Goal: Communication & Community: Answer question/provide support

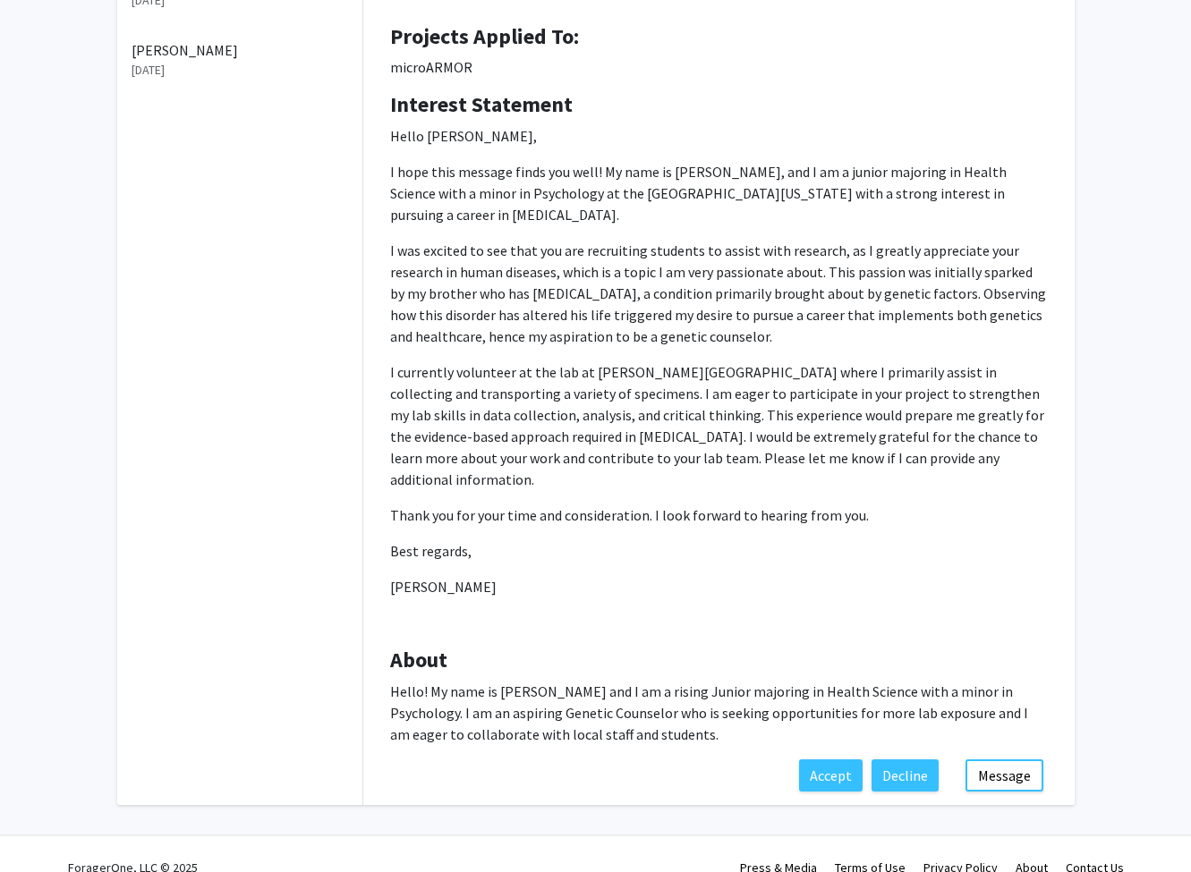
scroll to position [265, 0]
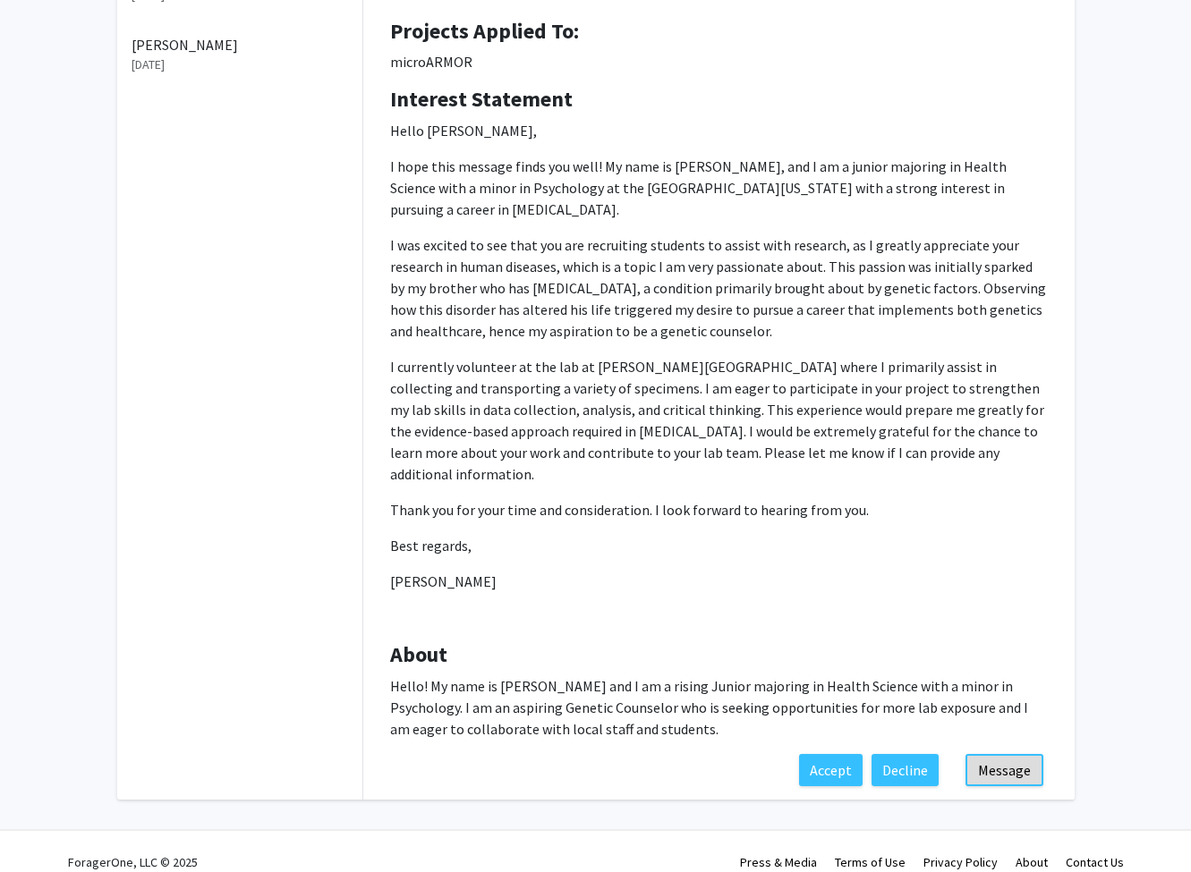
click at [985, 754] on button "Message" at bounding box center [1004, 770] width 78 height 32
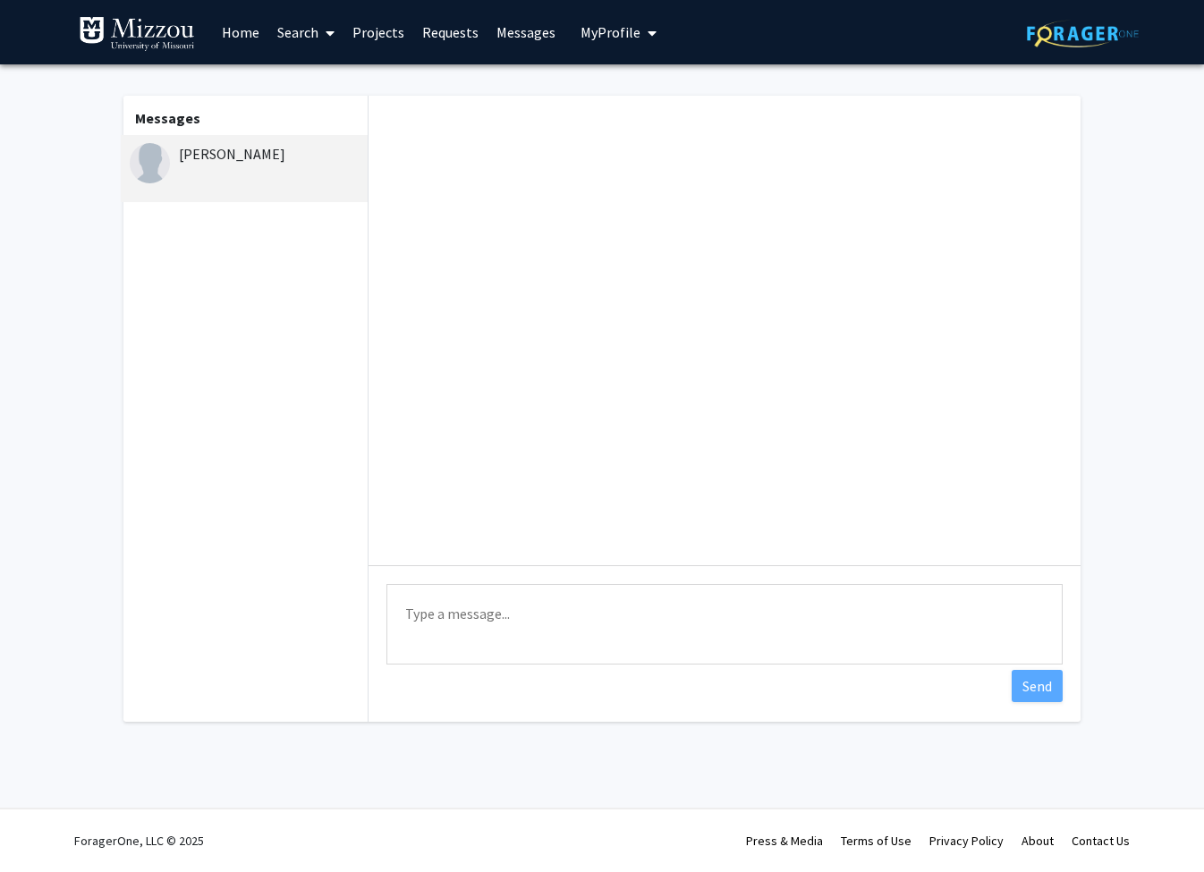
click at [566, 620] on textarea "Type a message" at bounding box center [724, 624] width 676 height 81
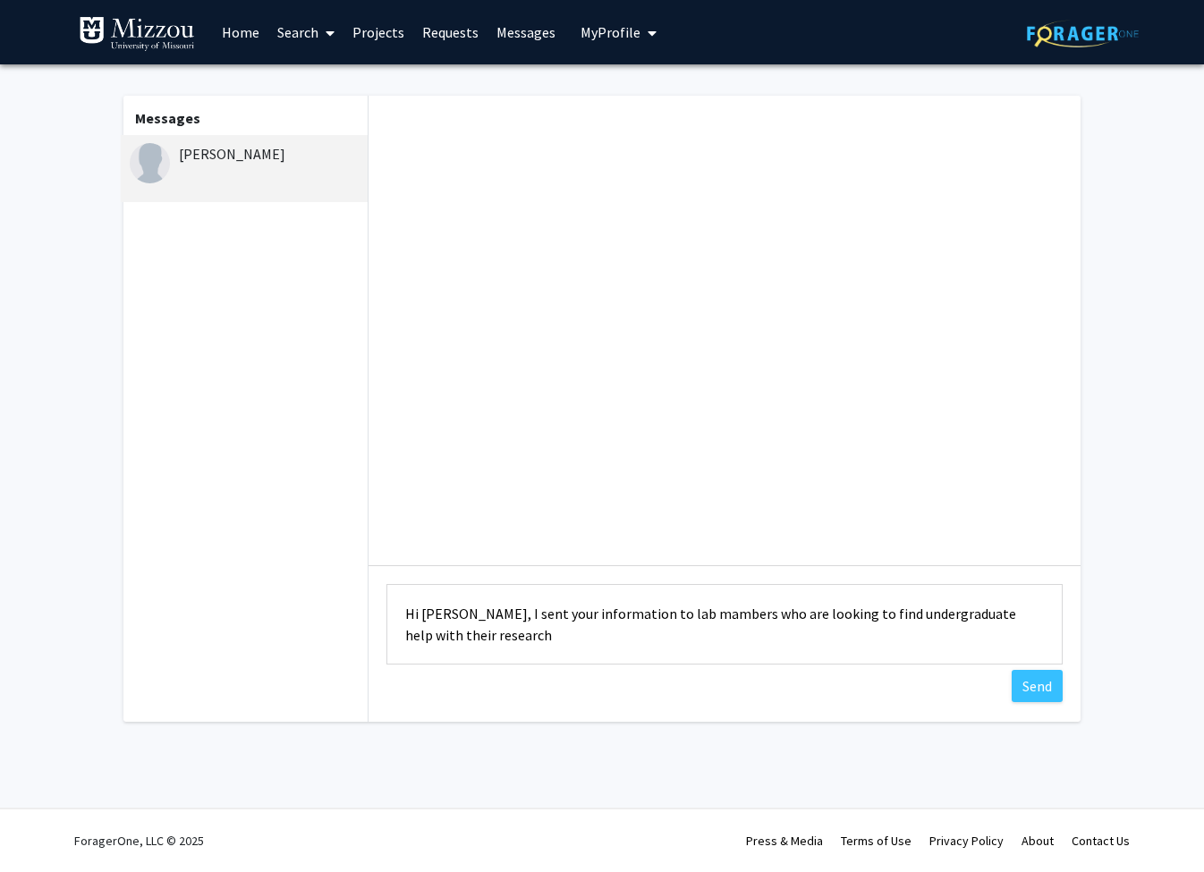
click at [470, 620] on textarea "Hi [PERSON_NAME], I sent your information to lab mambers who are looking to fin…" at bounding box center [724, 624] width 676 height 81
click at [665, 641] on textarea "Hi [PERSON_NAME], Thank you for your intrest. I sent your information to lab ma…" at bounding box center [724, 624] width 676 height 81
drag, startPoint x: 665, startPoint y: 641, endPoint x: 380, endPoint y: 597, distance: 287.8
click at [380, 597] on div "Type a message Hi [PERSON_NAME], Thank you for your intrest. I sent your inform…" at bounding box center [725, 626] width 712 height 123
type textarea "Hi [PERSON_NAME], Thank you for your intrest. I sent your information to lab ma…"
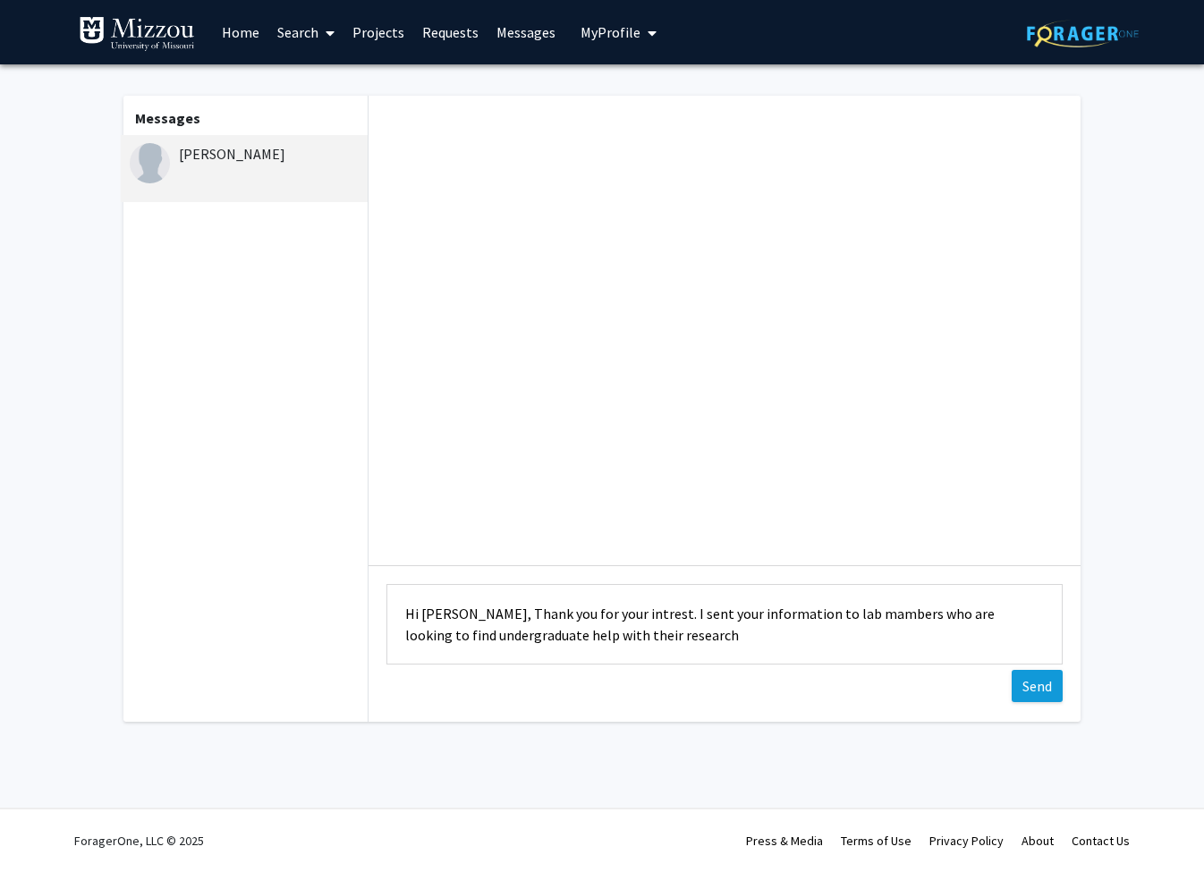
click at [1032, 689] on button "Send" at bounding box center [1037, 686] width 51 height 32
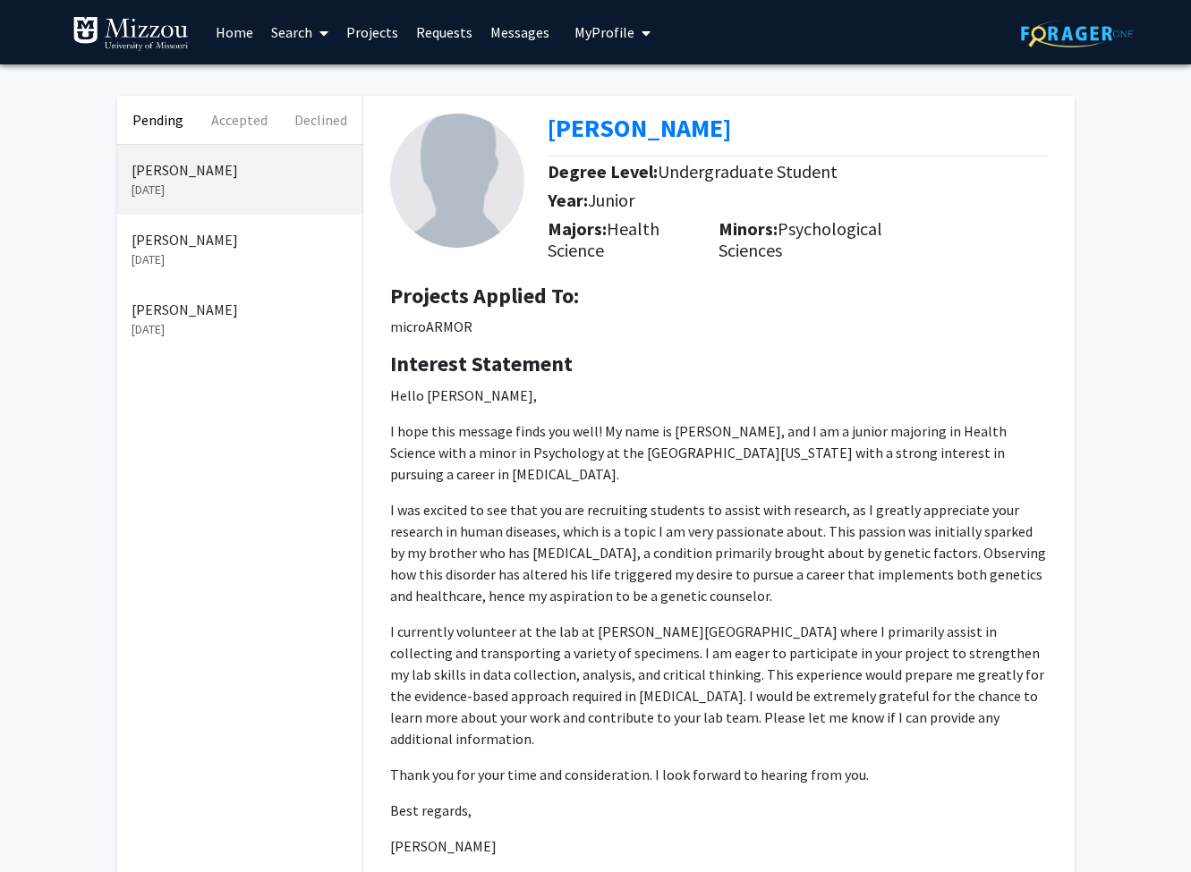
click at [206, 244] on p "[PERSON_NAME]" at bounding box center [240, 239] width 216 height 21
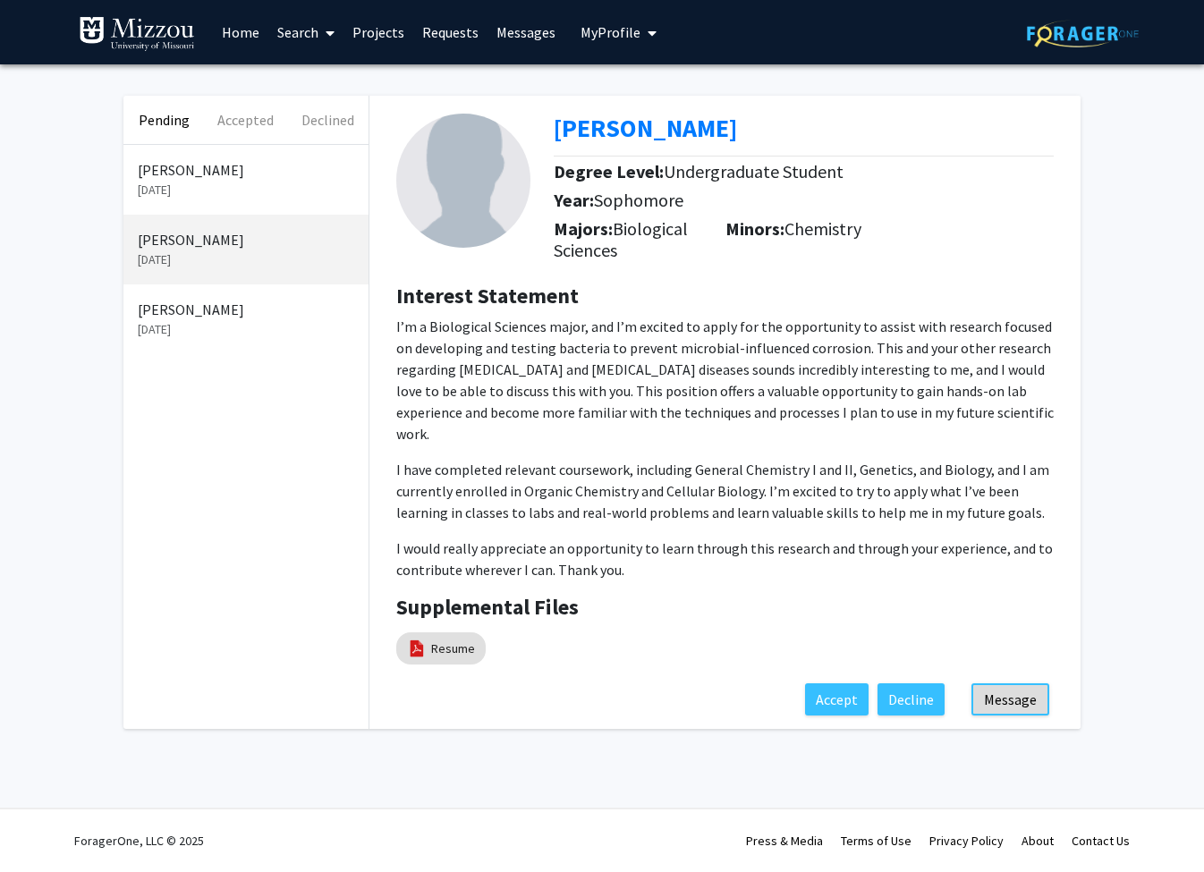
click at [1021, 683] on button "Message" at bounding box center [1011, 699] width 78 height 32
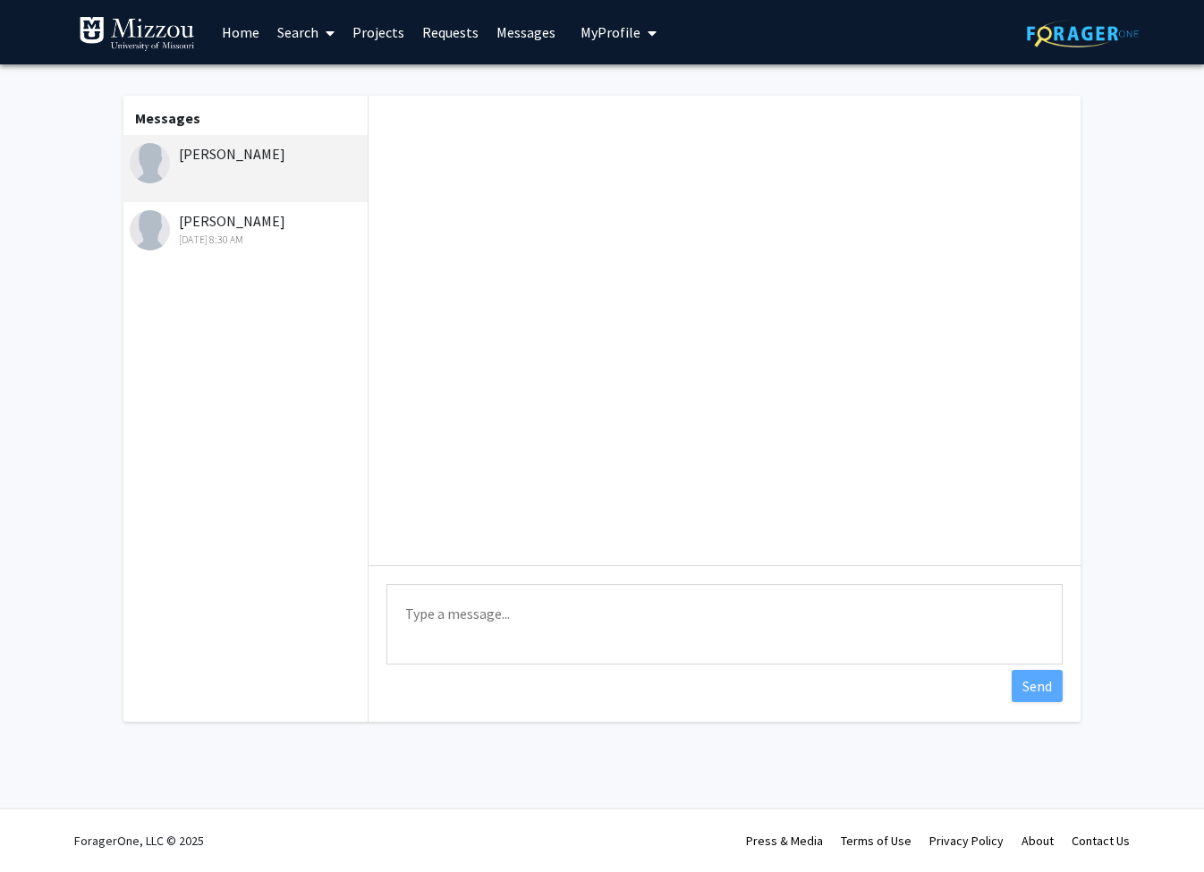
click at [646, 614] on textarea "Type a message" at bounding box center [724, 624] width 676 height 81
paste textarea "Hi [PERSON_NAME], Thank you for your intrest. I sent your information to lab ma…"
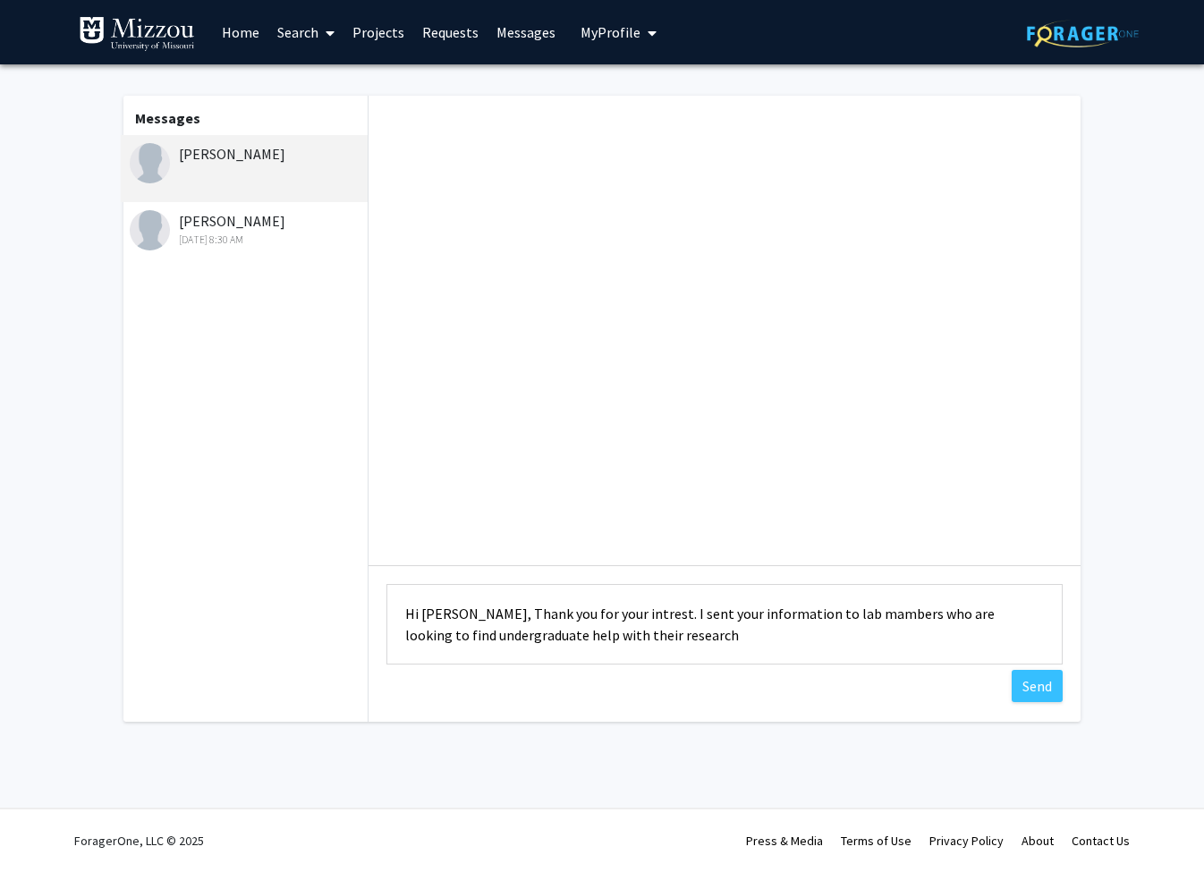
click at [442, 621] on textarea "Hi [PERSON_NAME], Thank you for your intrest. I sent your information to lab ma…" at bounding box center [724, 624] width 676 height 81
type textarea "Hi [PERSON_NAME], Thank you for your intrest. I sent your information to lab ma…"
click at [1046, 695] on button "Send" at bounding box center [1037, 686] width 51 height 32
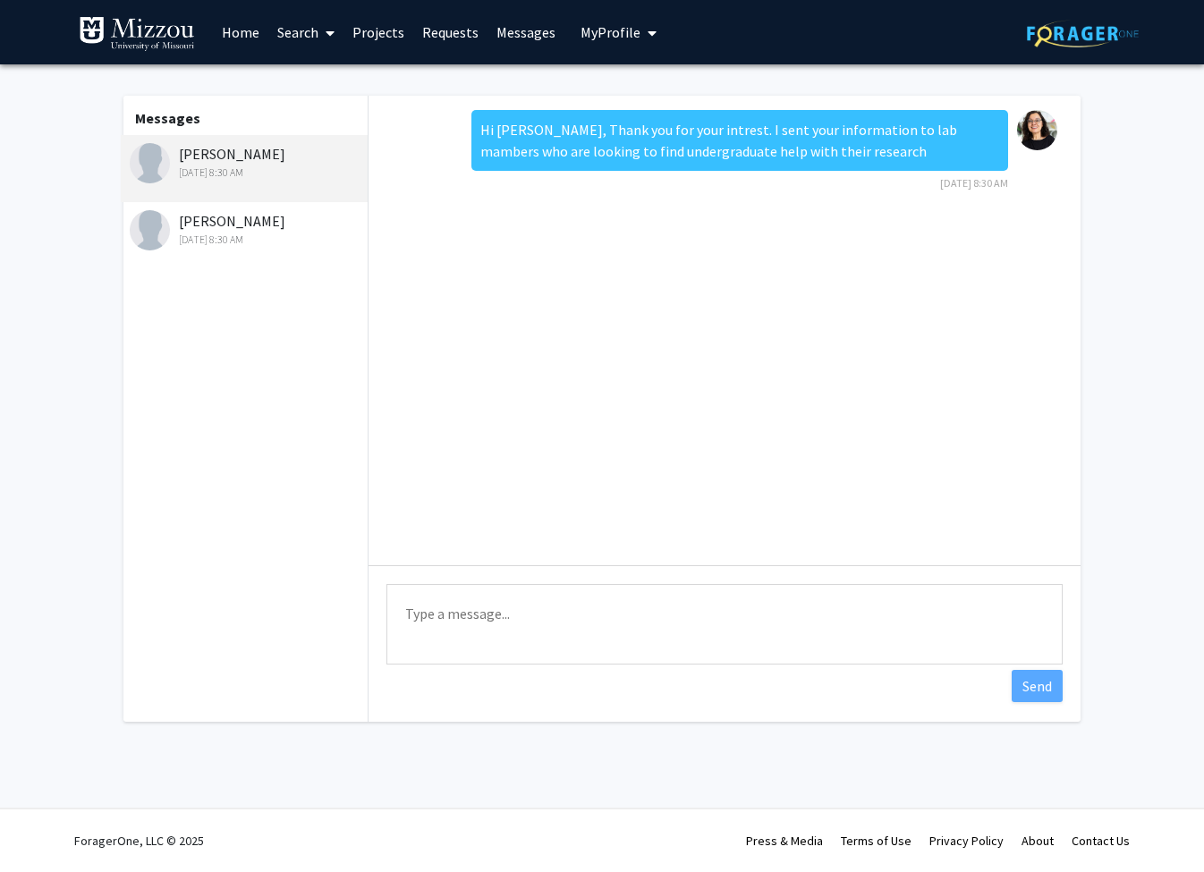
click at [247, 235] on div "[DATE] 8:30 AM" at bounding box center [246, 240] width 233 height 16
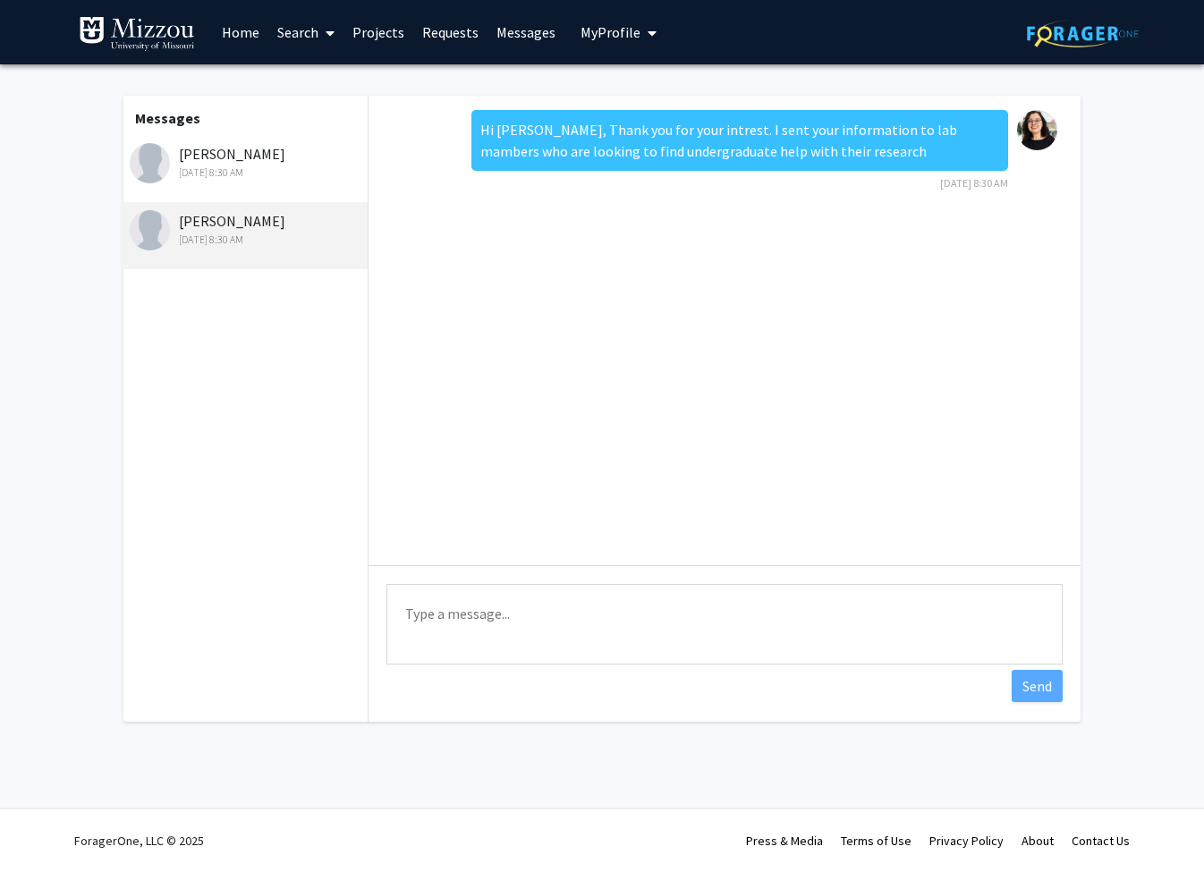
click at [621, 632] on textarea "Type a message" at bounding box center [724, 624] width 676 height 81
click at [231, 161] on div "[PERSON_NAME] [DATE] 8:30 AM" at bounding box center [246, 162] width 233 height 38
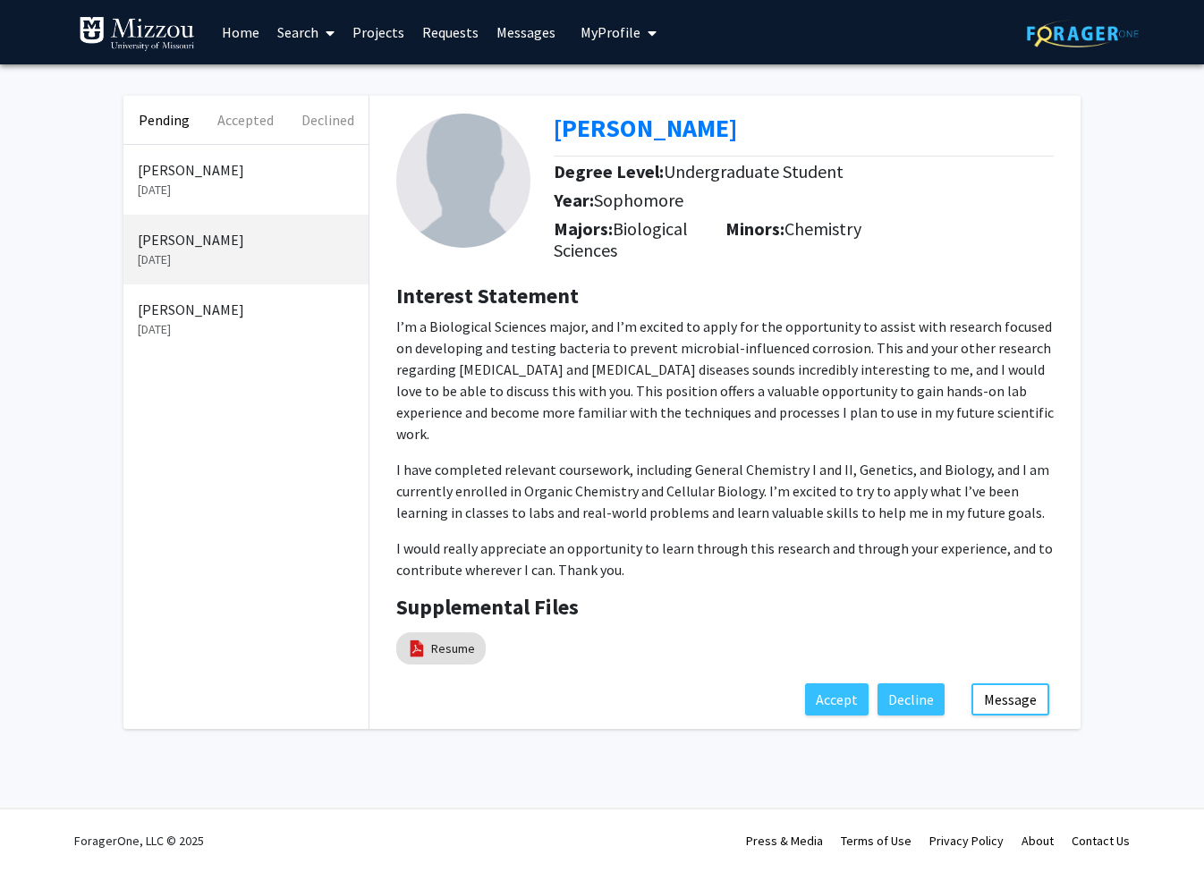
click at [187, 324] on p "[DATE]" at bounding box center [246, 329] width 216 height 19
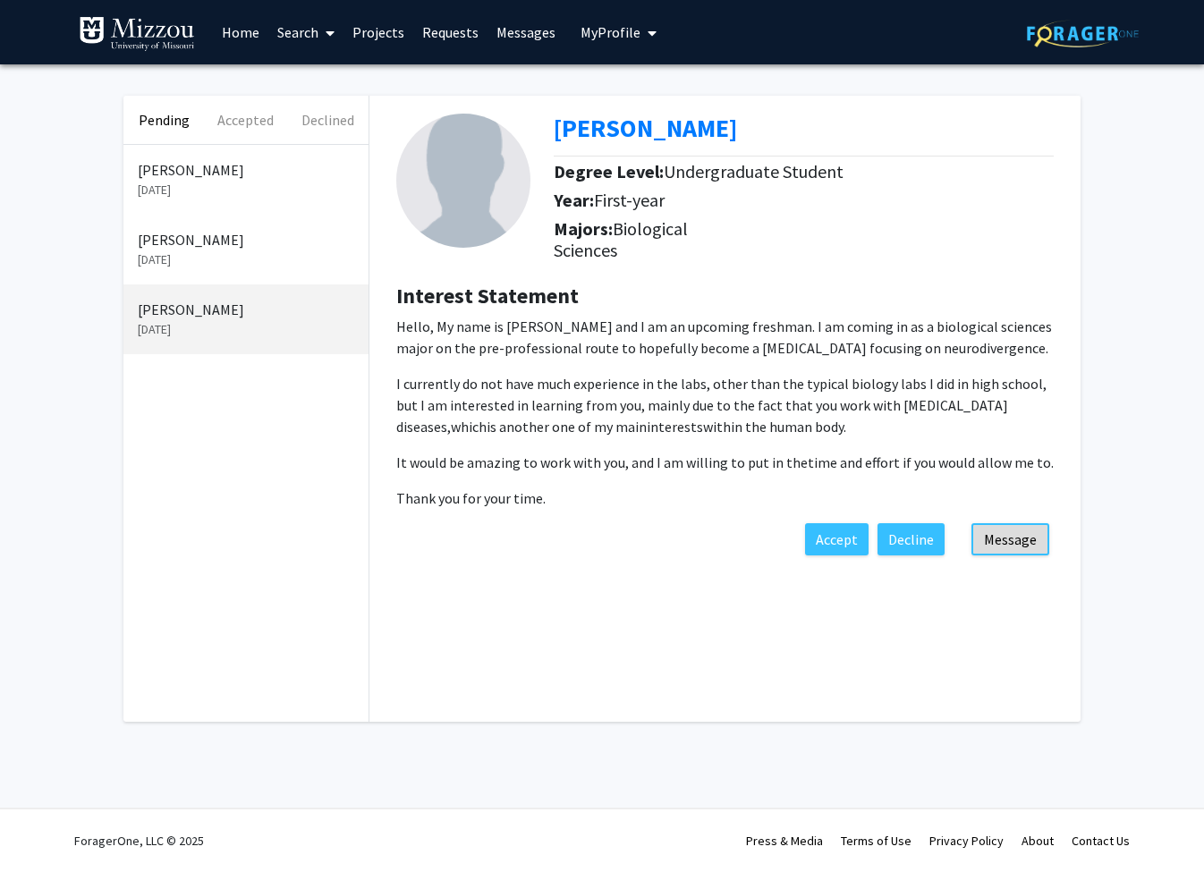
click at [1025, 543] on button "Message" at bounding box center [1011, 539] width 78 height 32
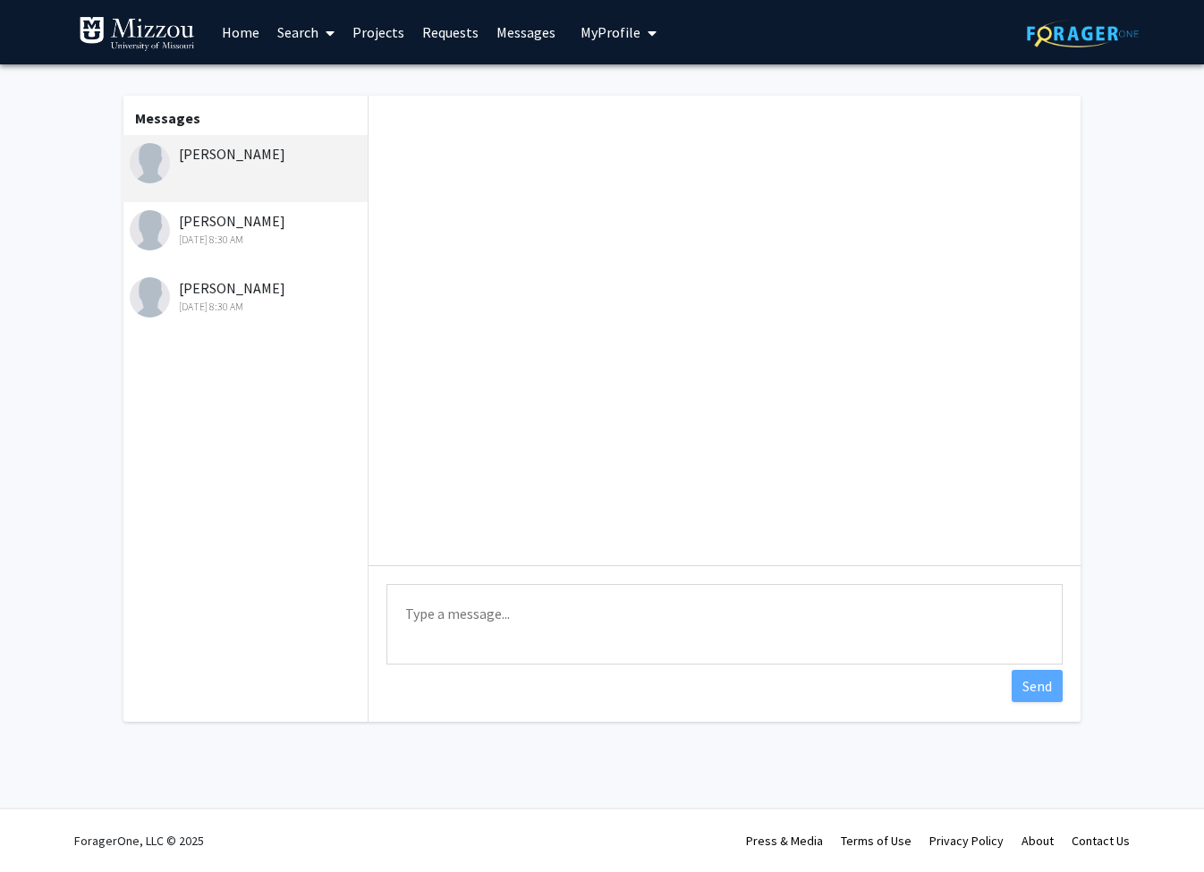
click at [506, 626] on textarea "Type a message" at bounding box center [724, 624] width 676 height 81
paste textarea "Hi [PERSON_NAME], Thank you for your intrest. I sent your information to lab ma…"
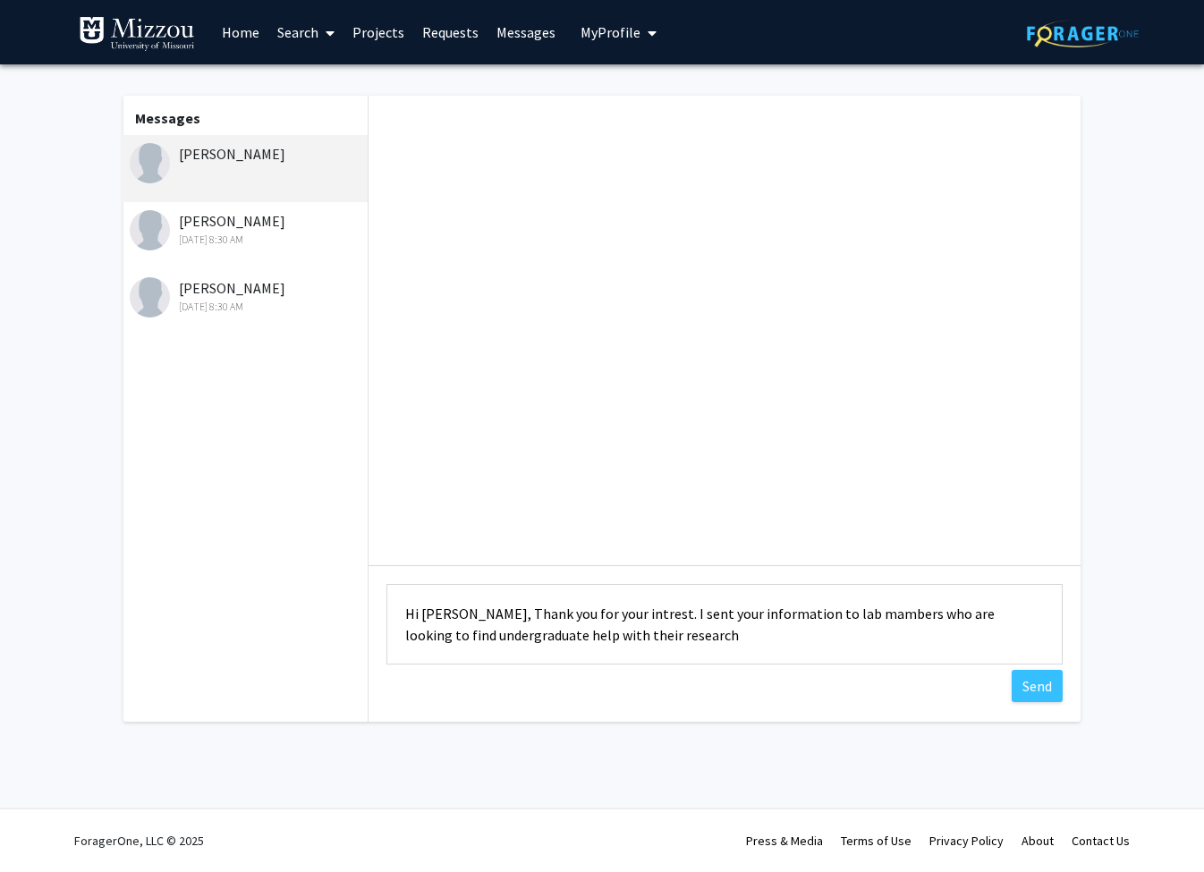
click at [445, 619] on textarea "Hi [PERSON_NAME], Thank you for your intrest. I sent your information to lab ma…" at bounding box center [724, 624] width 676 height 81
type textarea "Hi [PERSON_NAME], Thank you for your intrest. I sent your information to lab ma…"
click at [880, 716] on div "Type a message Hi [PERSON_NAME], Thank you for your intrest. I sent your inform…" at bounding box center [725, 409] width 712 height 626
click at [1040, 692] on button "Send" at bounding box center [1037, 686] width 51 height 32
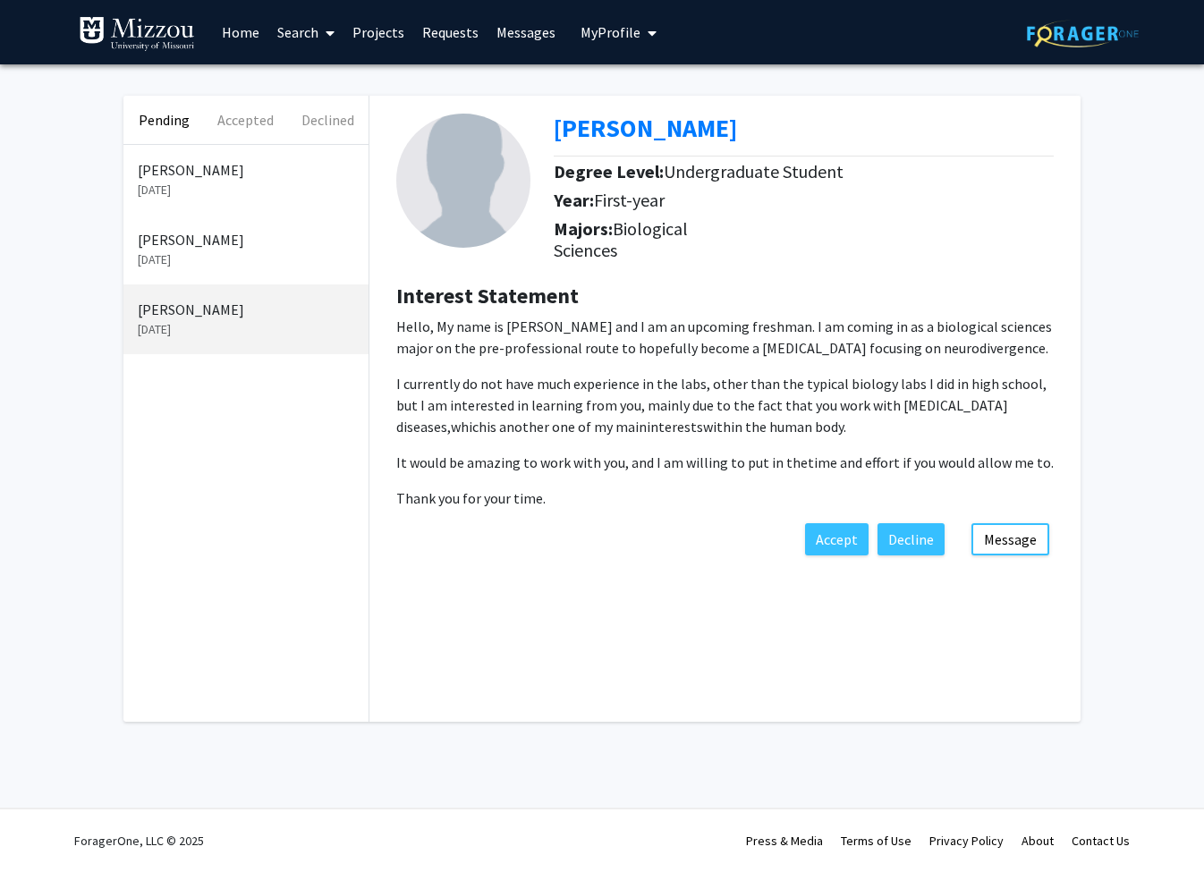
click at [234, 30] on link "Home" at bounding box center [240, 32] width 55 height 63
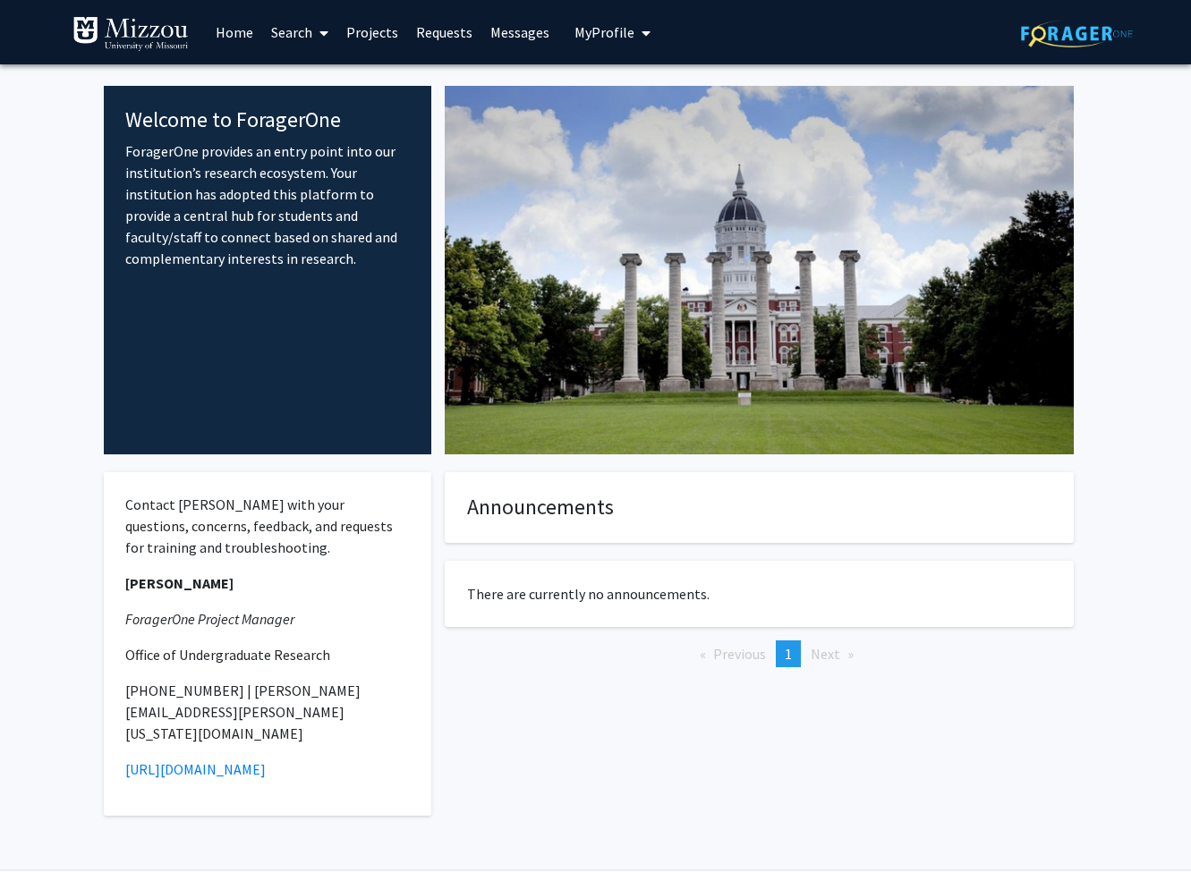
click at [246, 35] on link "Home" at bounding box center [234, 32] width 55 height 63
click at [597, 34] on span "My Profile" at bounding box center [604, 32] width 60 height 18
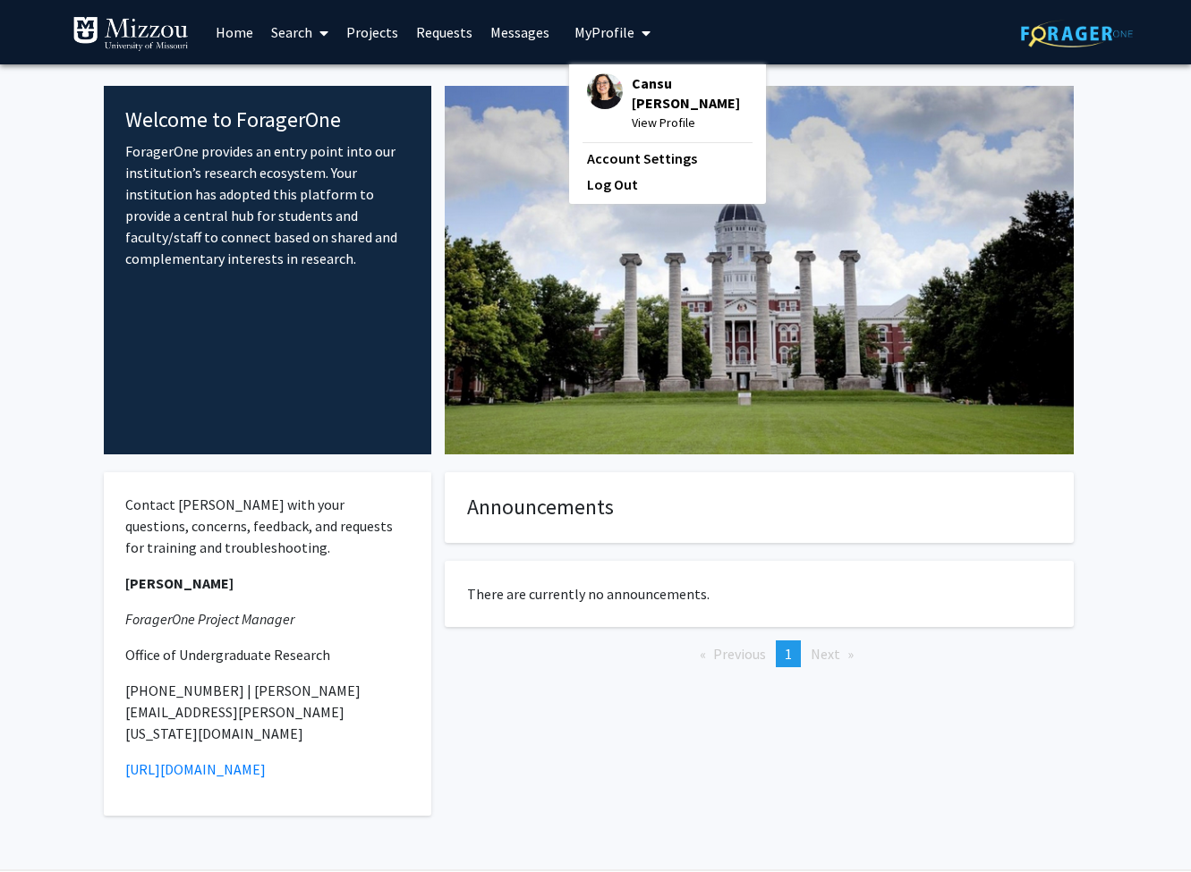
click at [654, 113] on span "View Profile" at bounding box center [690, 123] width 116 height 20
